Goal: Information Seeking & Learning: Learn about a topic

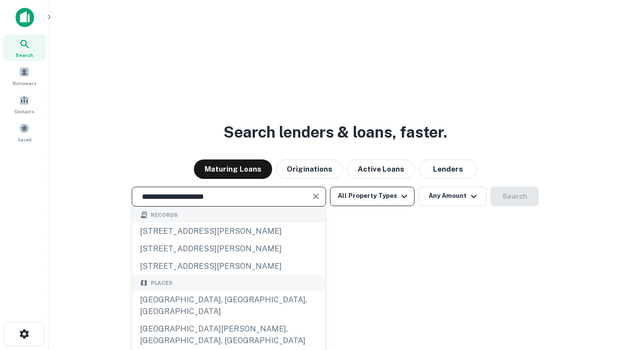
click at [228, 320] on div "Santa Monica, CA, USA" at bounding box center [228, 305] width 193 height 29
click at [372, 196] on button "All Property Types" at bounding box center [372, 196] width 85 height 19
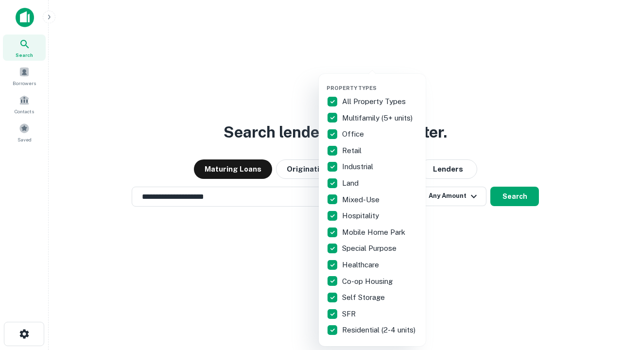
type input "**********"
click at [380, 82] on button "button" at bounding box center [379, 82] width 107 height 0
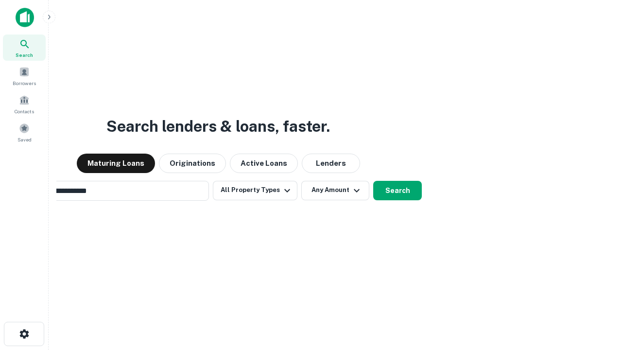
scroll to position [15, 0]
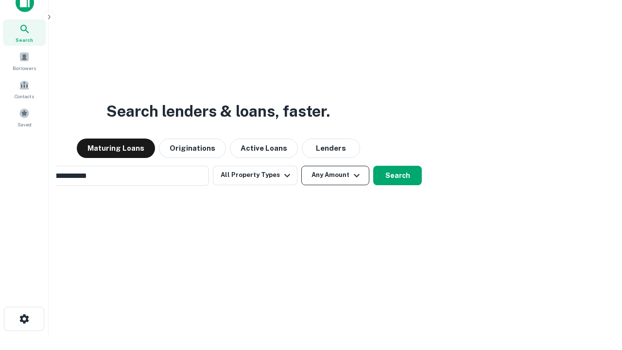
click at [301, 166] on button "Any Amount" at bounding box center [335, 175] width 68 height 19
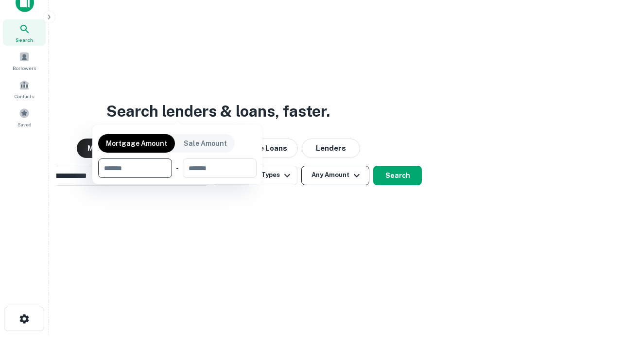
scroll to position [70, 275]
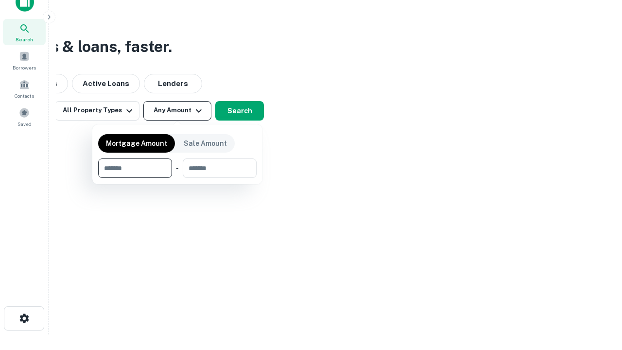
type input "*******"
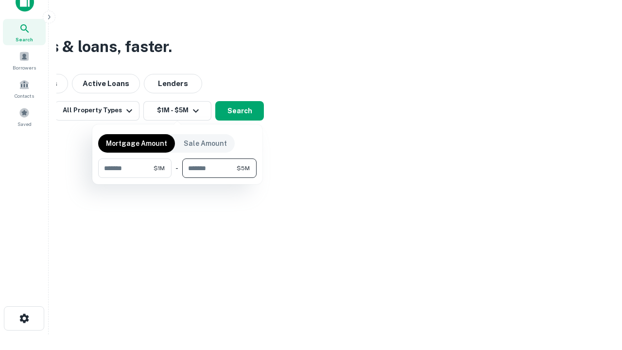
type input "*******"
click at [177, 178] on button "button" at bounding box center [177, 178] width 158 height 0
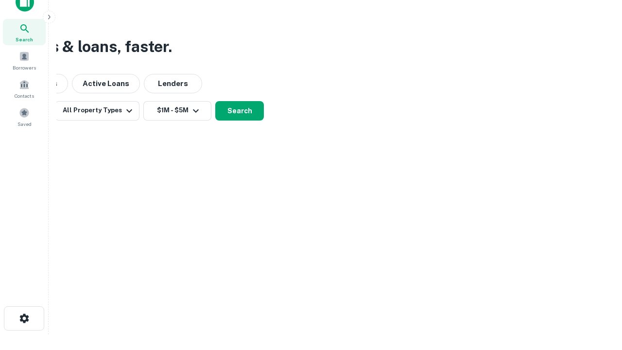
scroll to position [6, 179]
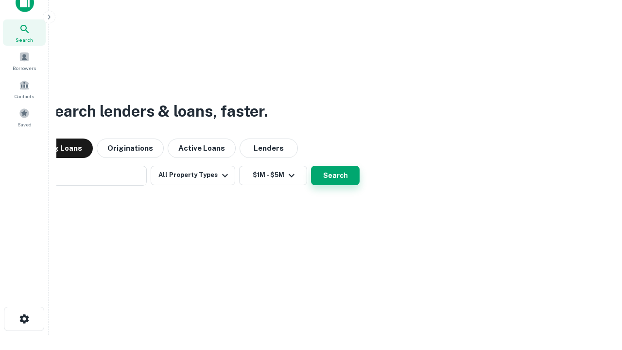
click at [311, 166] on button "Search" at bounding box center [335, 175] width 49 height 19
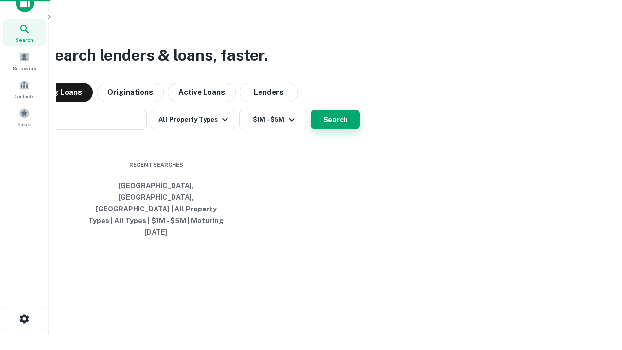
scroll to position [26, 275]
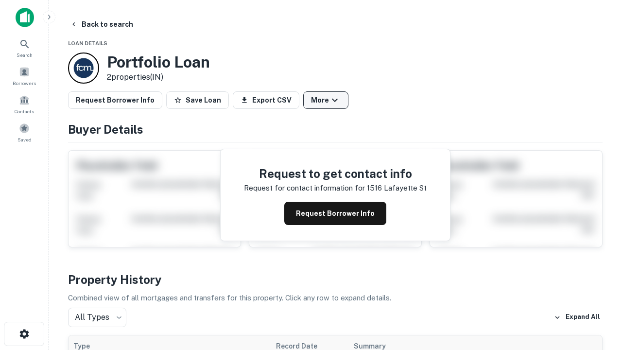
click at [325, 100] on button "More" at bounding box center [325, 99] width 45 height 17
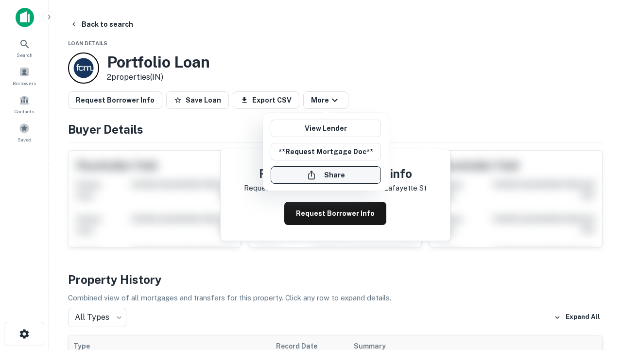
click at [325, 175] on button "Share" at bounding box center [326, 174] width 110 height 17
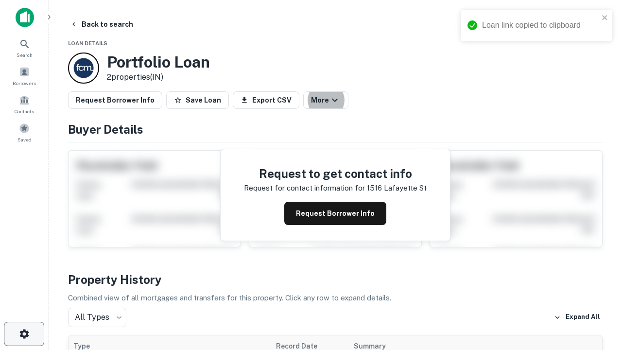
click at [24, 334] on icon "button" at bounding box center [24, 334] width 12 height 12
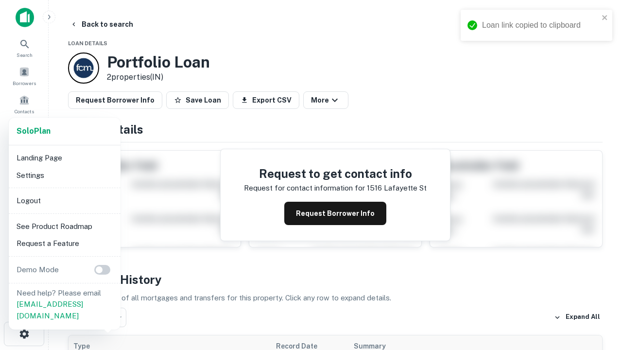
click at [64, 200] on li "Logout" at bounding box center [65, 200] width 104 height 17
